Goal: Transaction & Acquisition: Purchase product/service

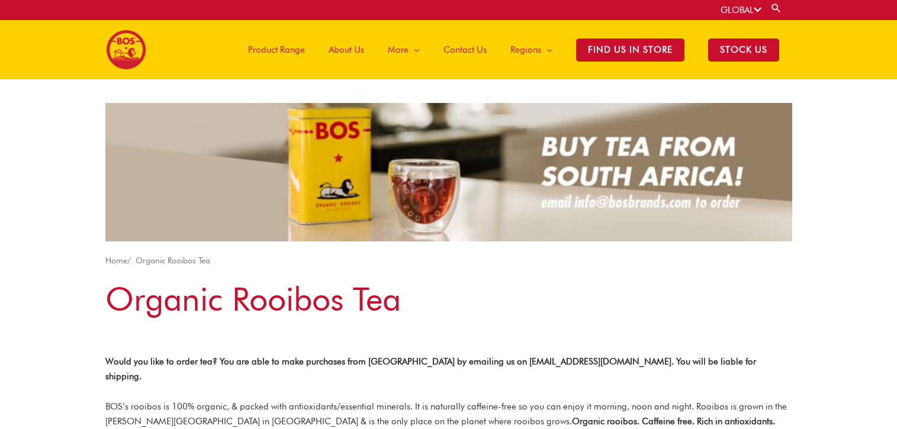
click at [305, 53] on span "Product Range" at bounding box center [276, 50] width 57 height 36
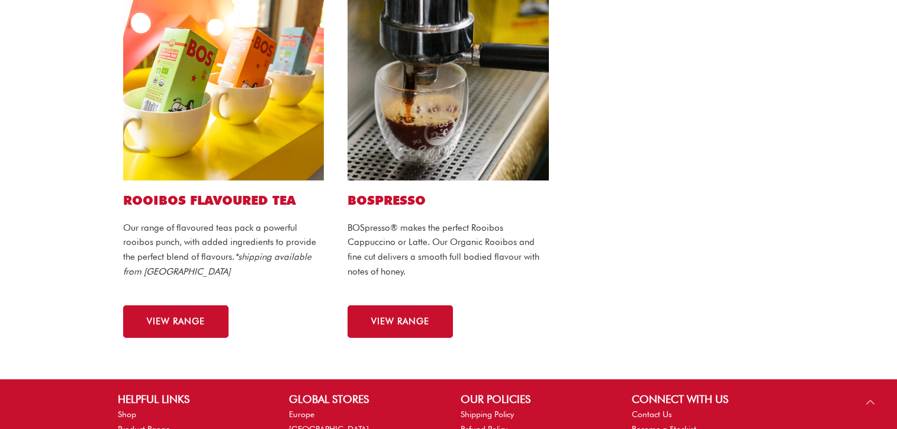
scroll to position [775, 0]
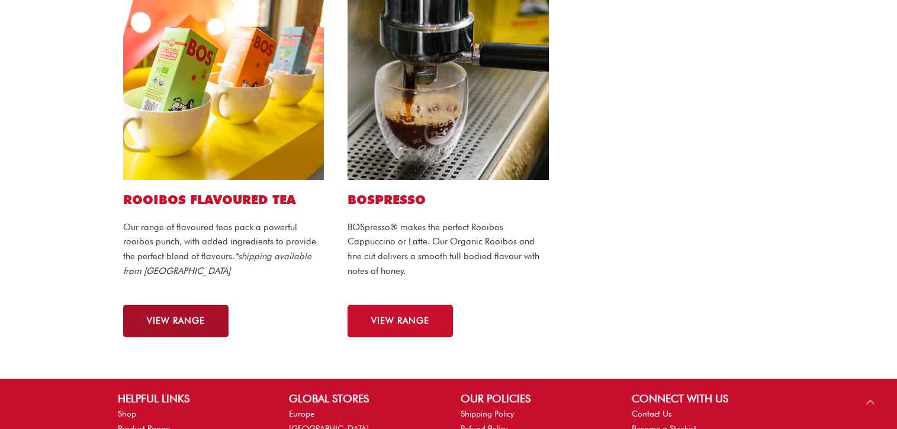
click at [190, 315] on link "VIEW RANGE" at bounding box center [175, 321] width 105 height 33
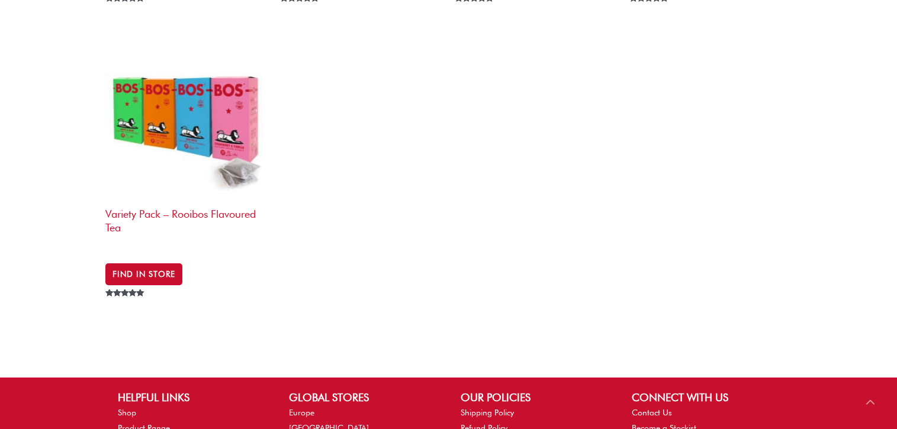
scroll to position [703, 0]
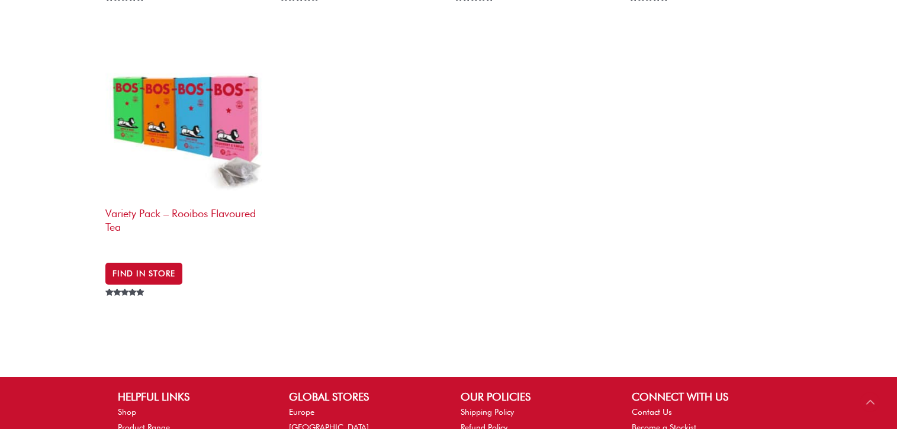
click at [213, 209] on h2 "Variety Pack – Rooibos Flavoured Tea" at bounding box center [186, 224] width 163 height 46
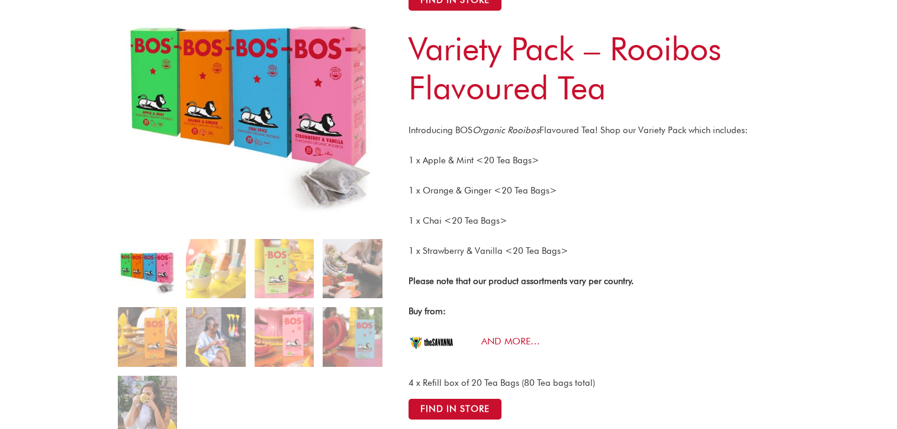
scroll to position [150, 0]
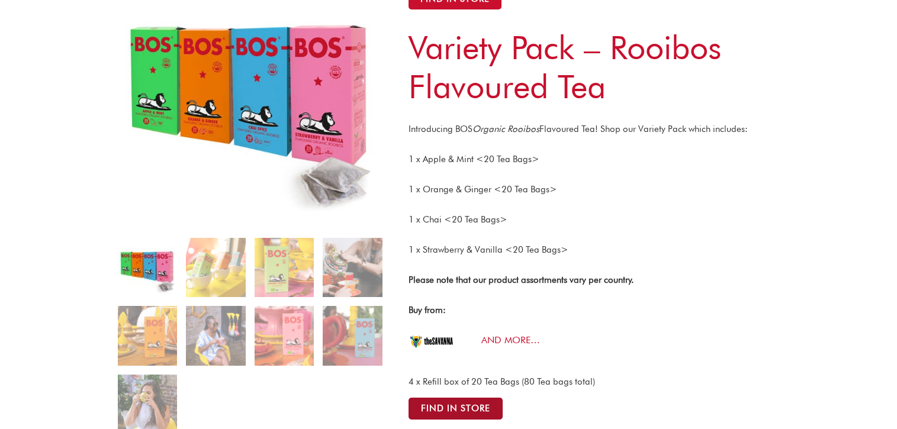
click at [451, 402] on button "Find in Store" at bounding box center [456, 409] width 94 height 22
